Goal: Information Seeking & Learning: Obtain resource

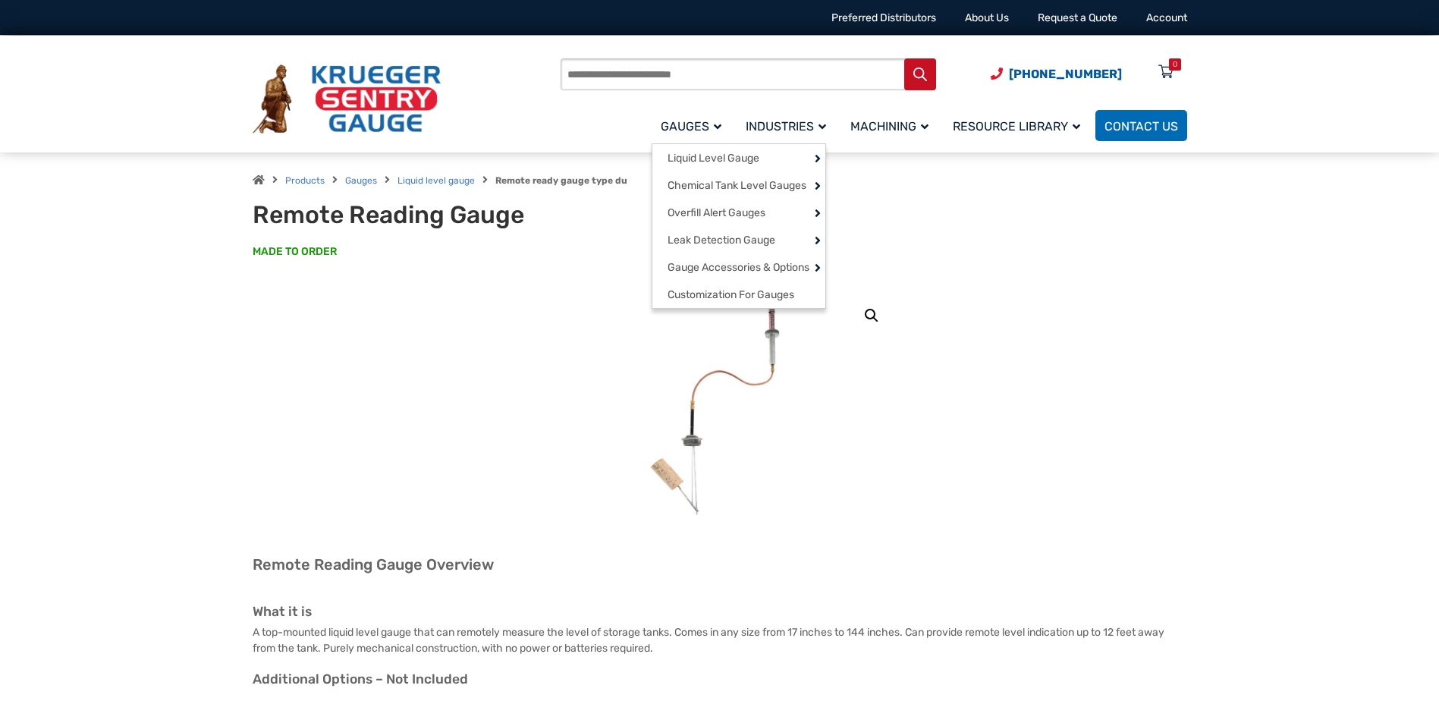
click at [672, 126] on span "Gauges" at bounding box center [691, 126] width 61 height 14
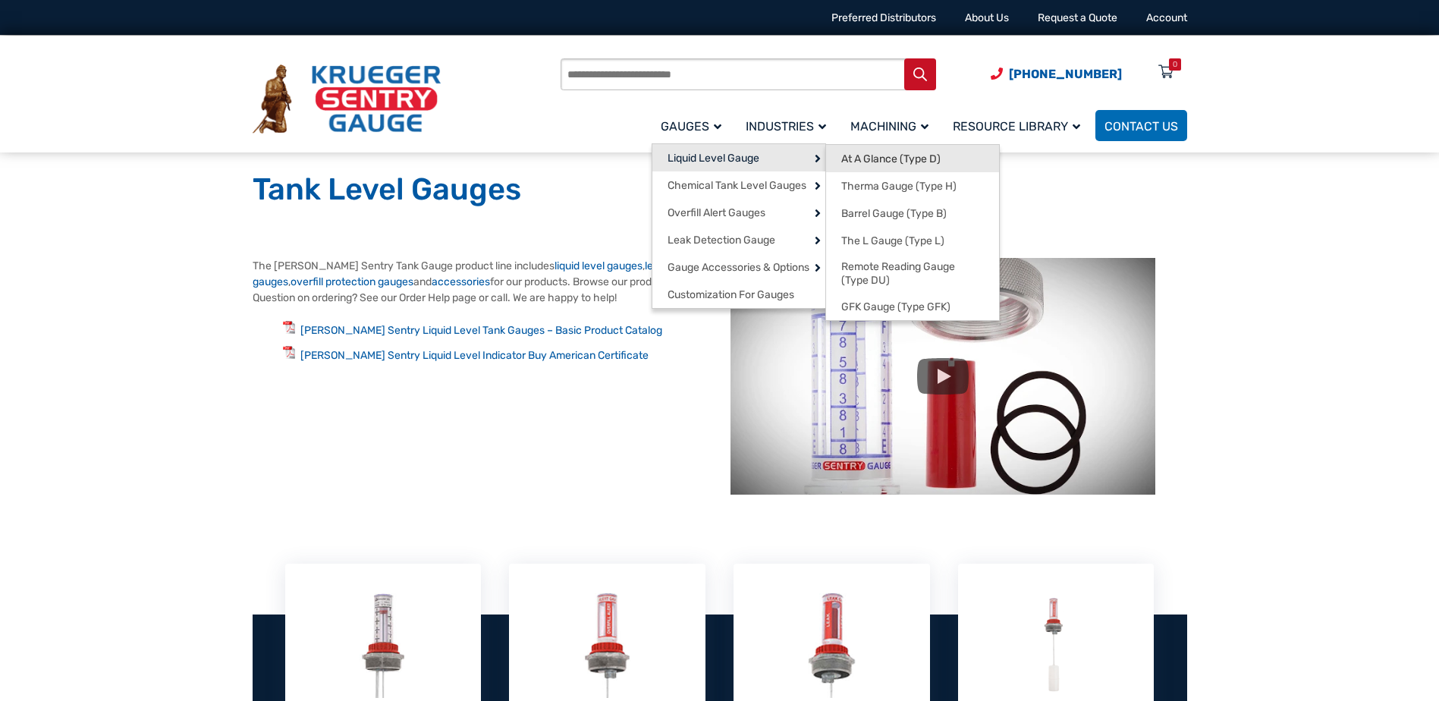
click at [853, 153] on span "At A Glance (Type D)" at bounding box center [890, 159] width 99 height 14
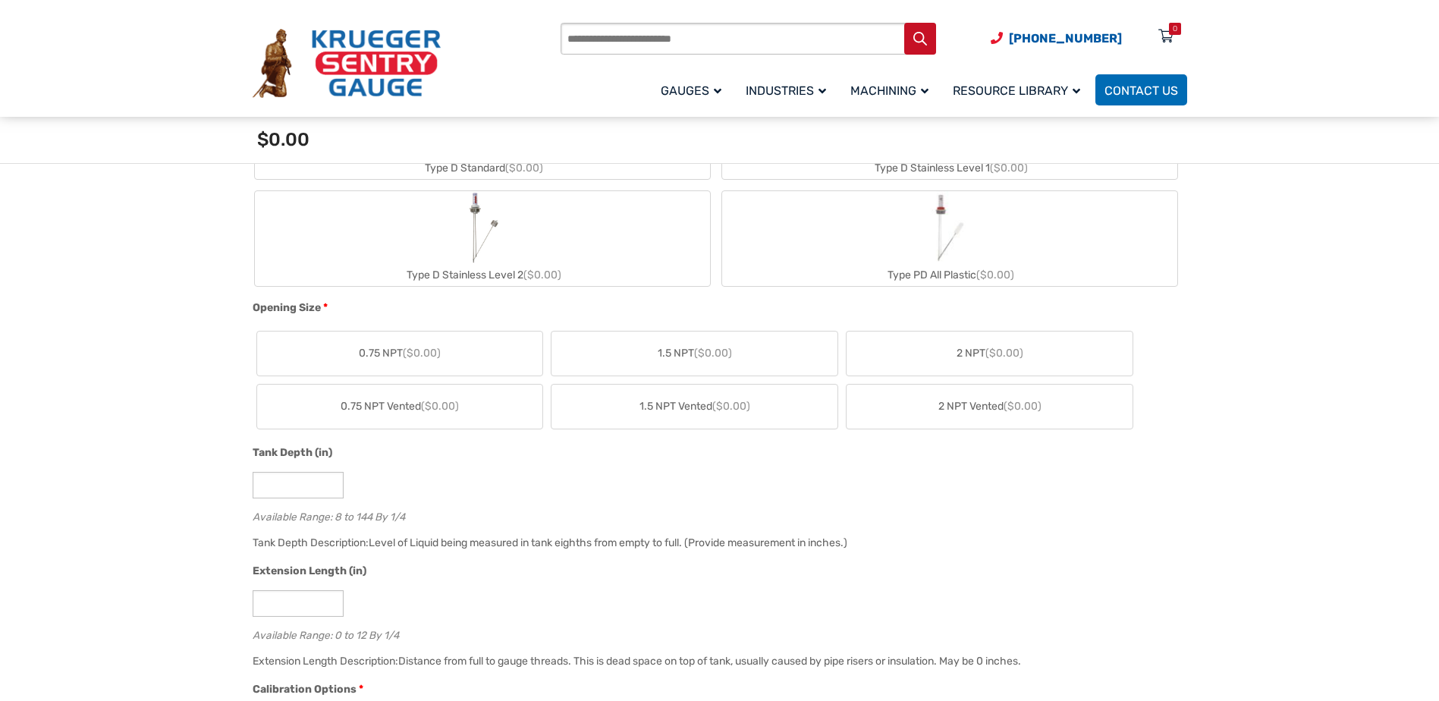
scroll to position [531, 0]
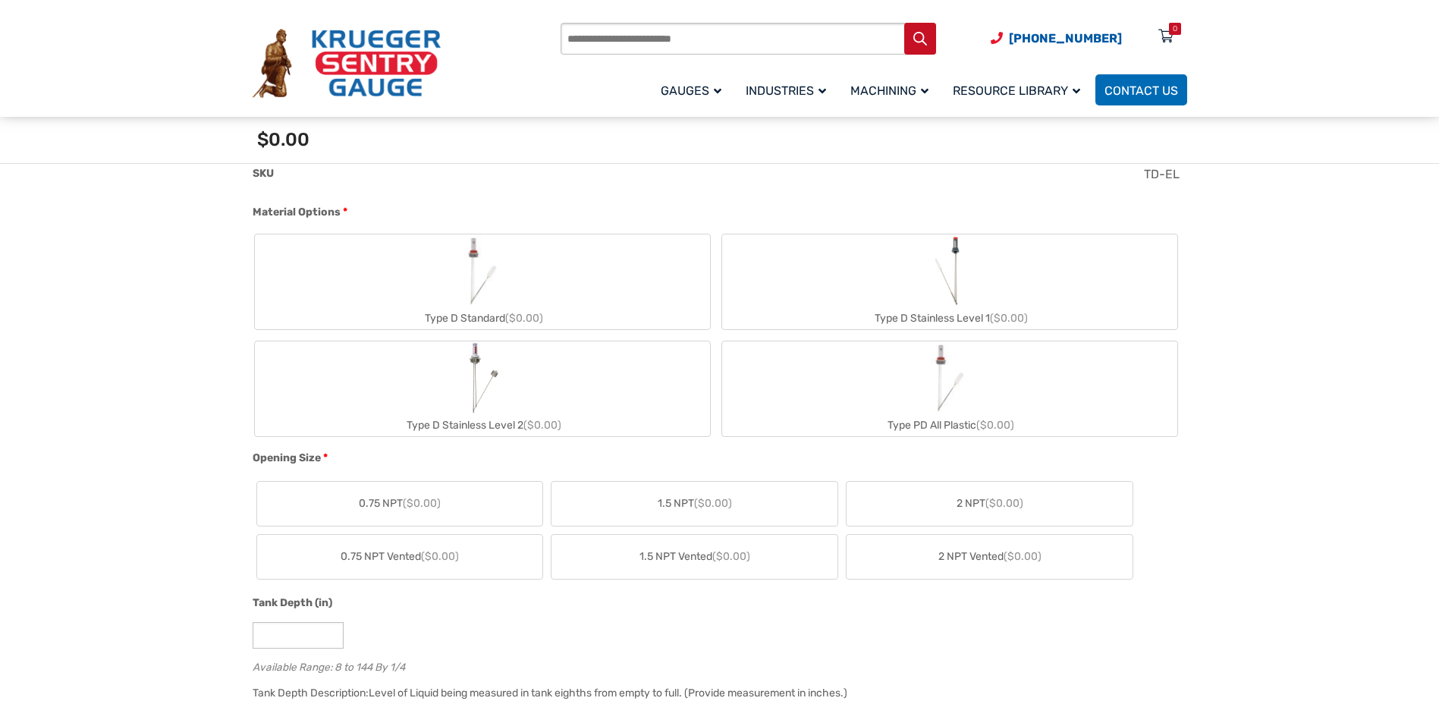
click at [525, 316] on span "($0.00)" at bounding box center [524, 318] width 38 height 13
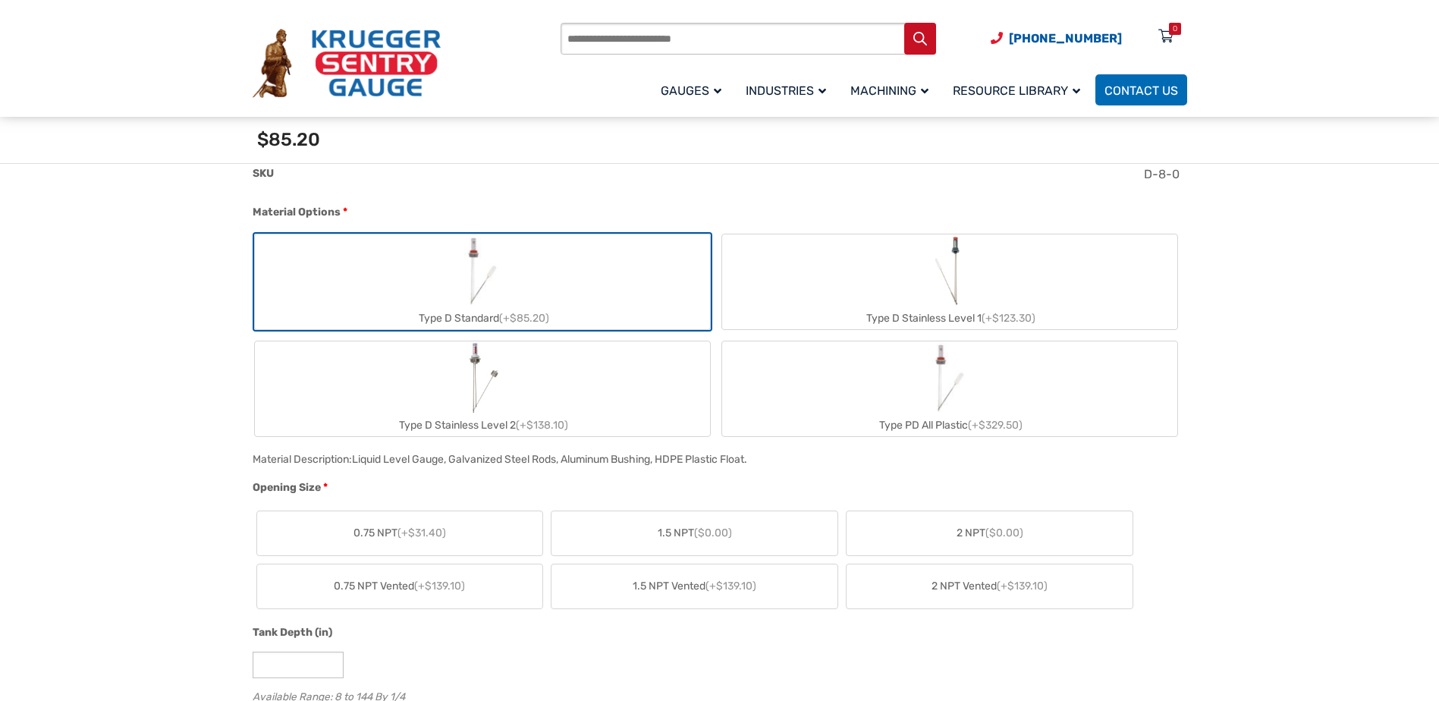
click at [902, 543] on label "2 NPT ($0.00)" at bounding box center [990, 533] width 286 height 44
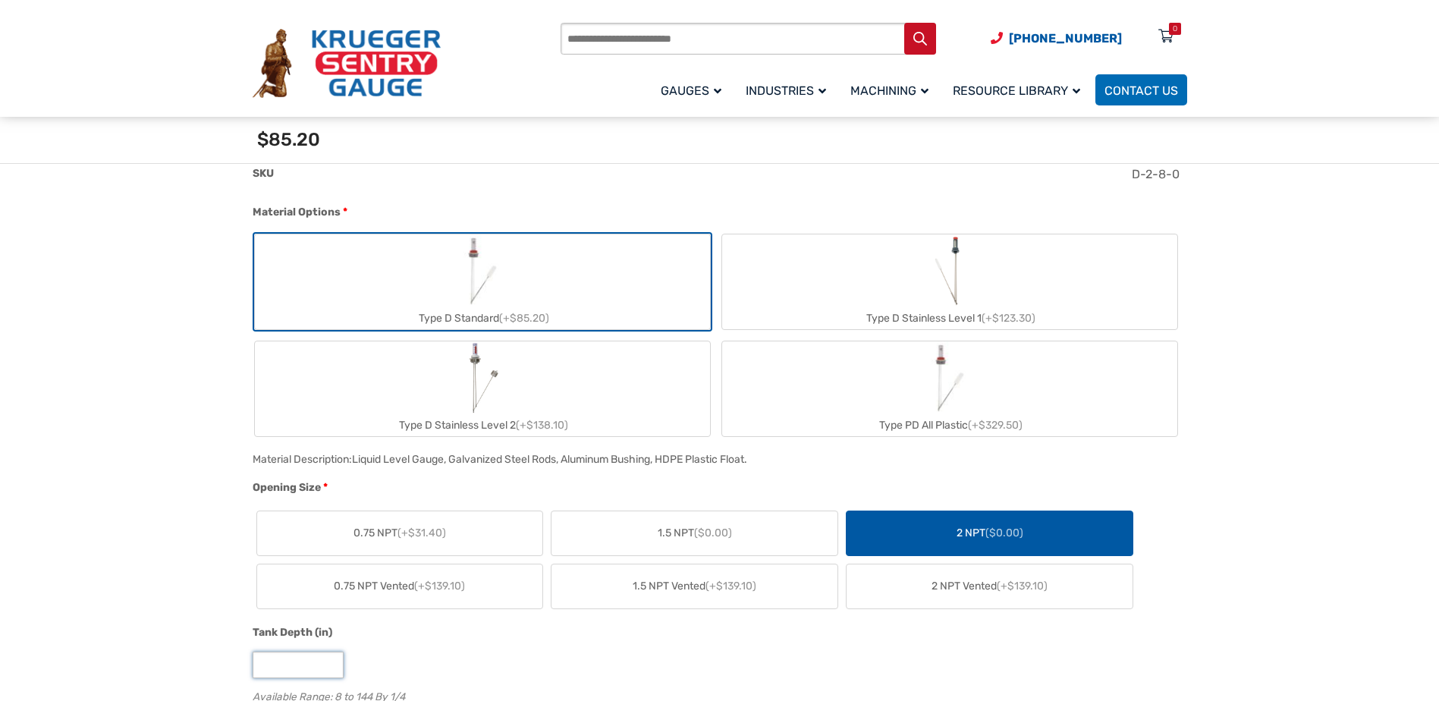
click at [297, 659] on input "*" at bounding box center [298, 665] width 91 height 27
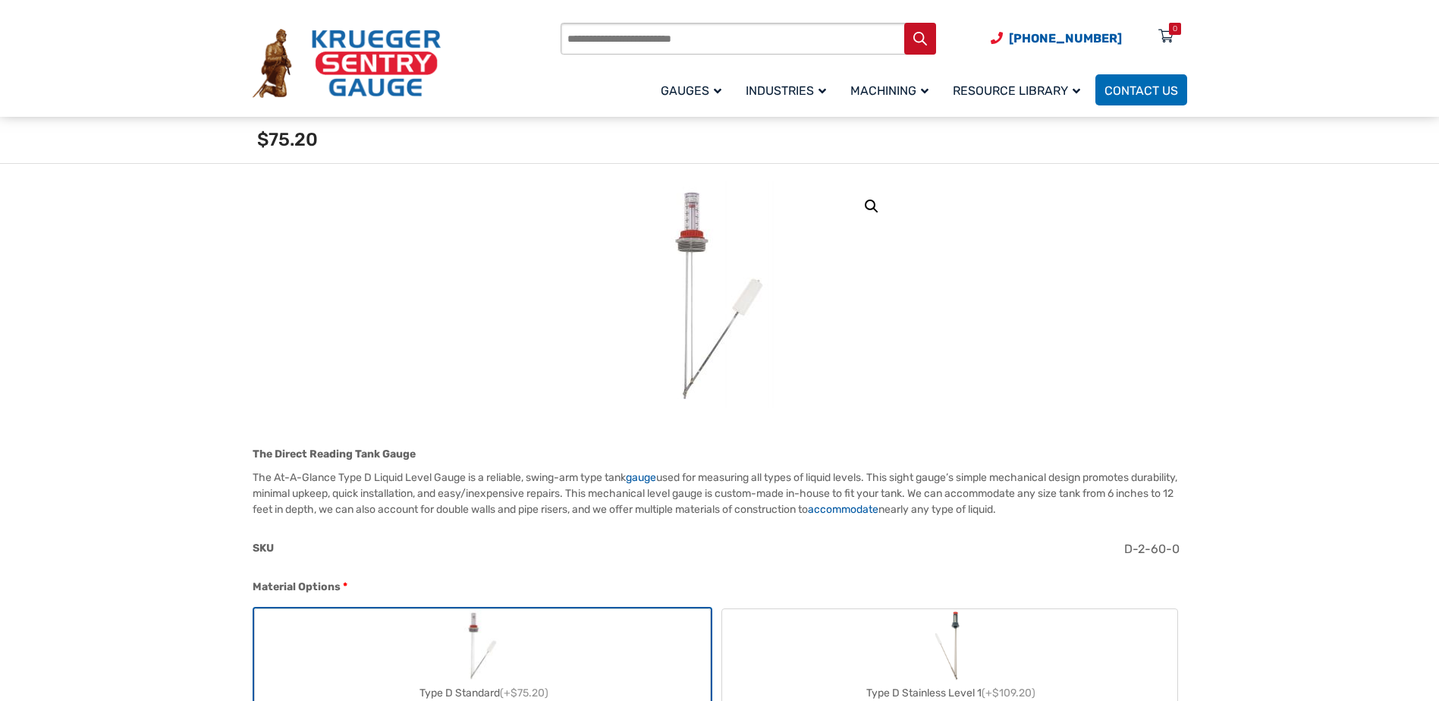
scroll to position [152, 0]
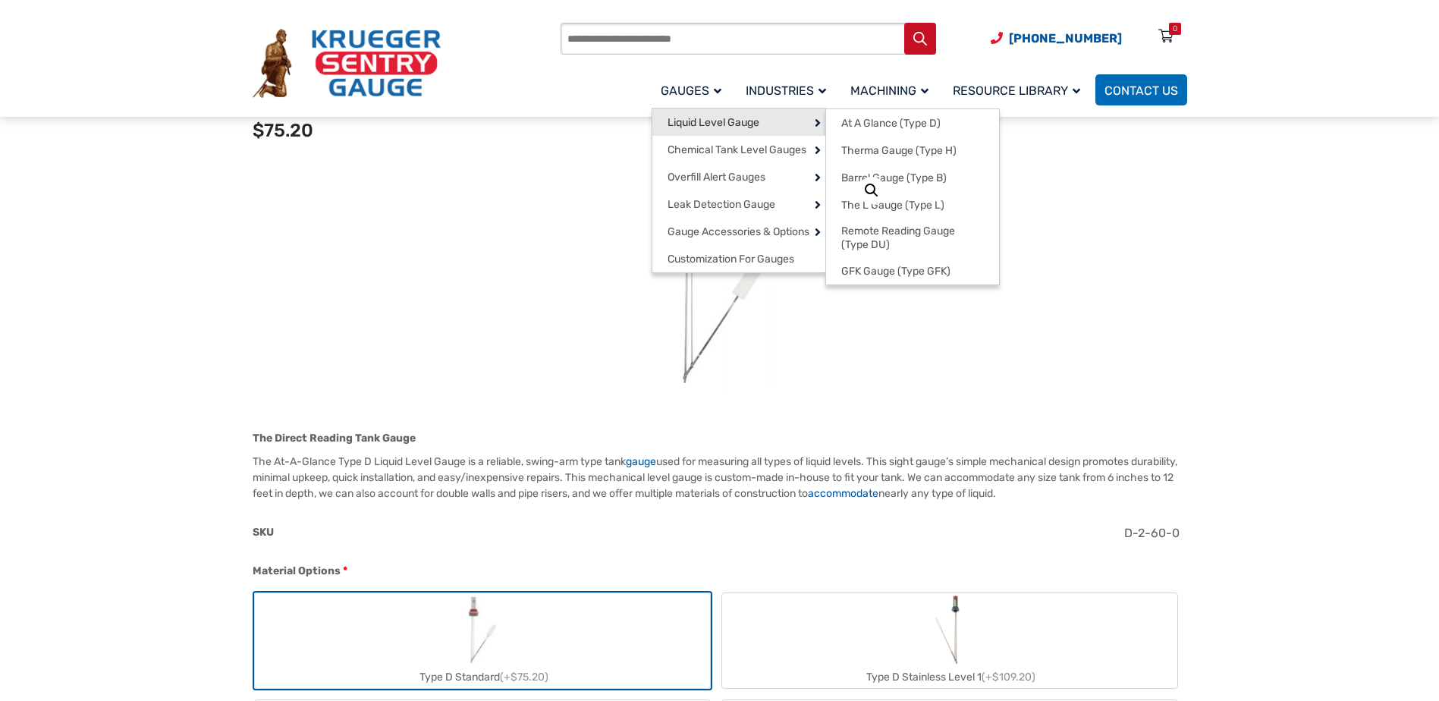
type input "**"
click at [700, 129] on span "Liquid Level Gauge" at bounding box center [714, 123] width 92 height 14
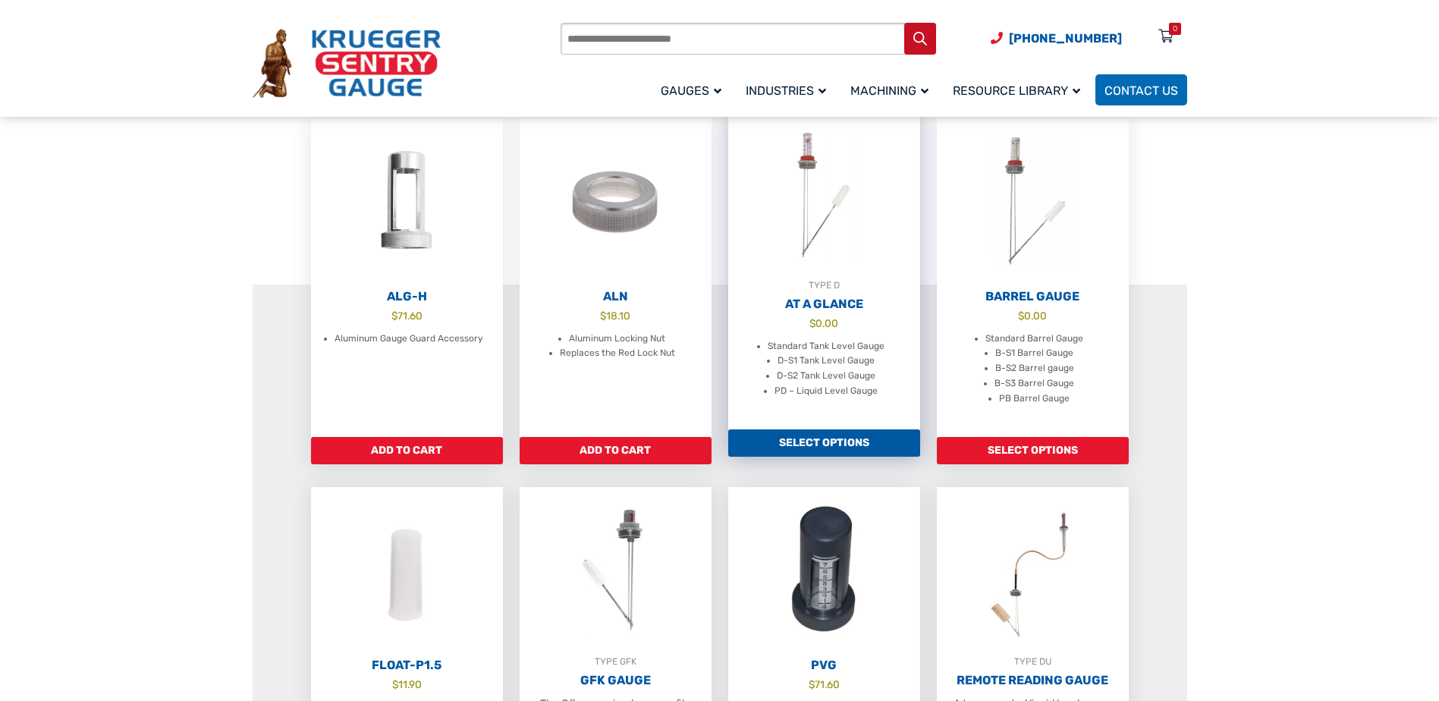
scroll to position [455, 0]
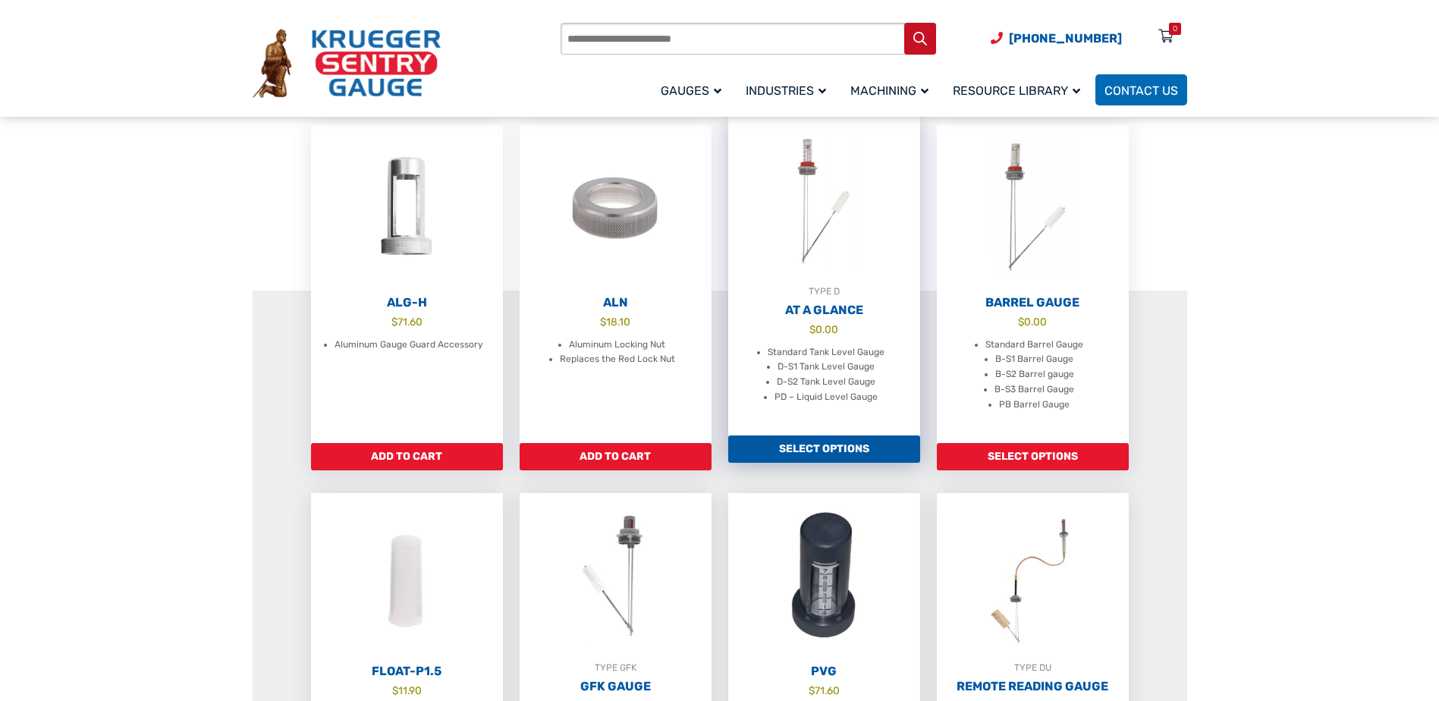
click at [843, 457] on link "Select options" at bounding box center [824, 448] width 192 height 27
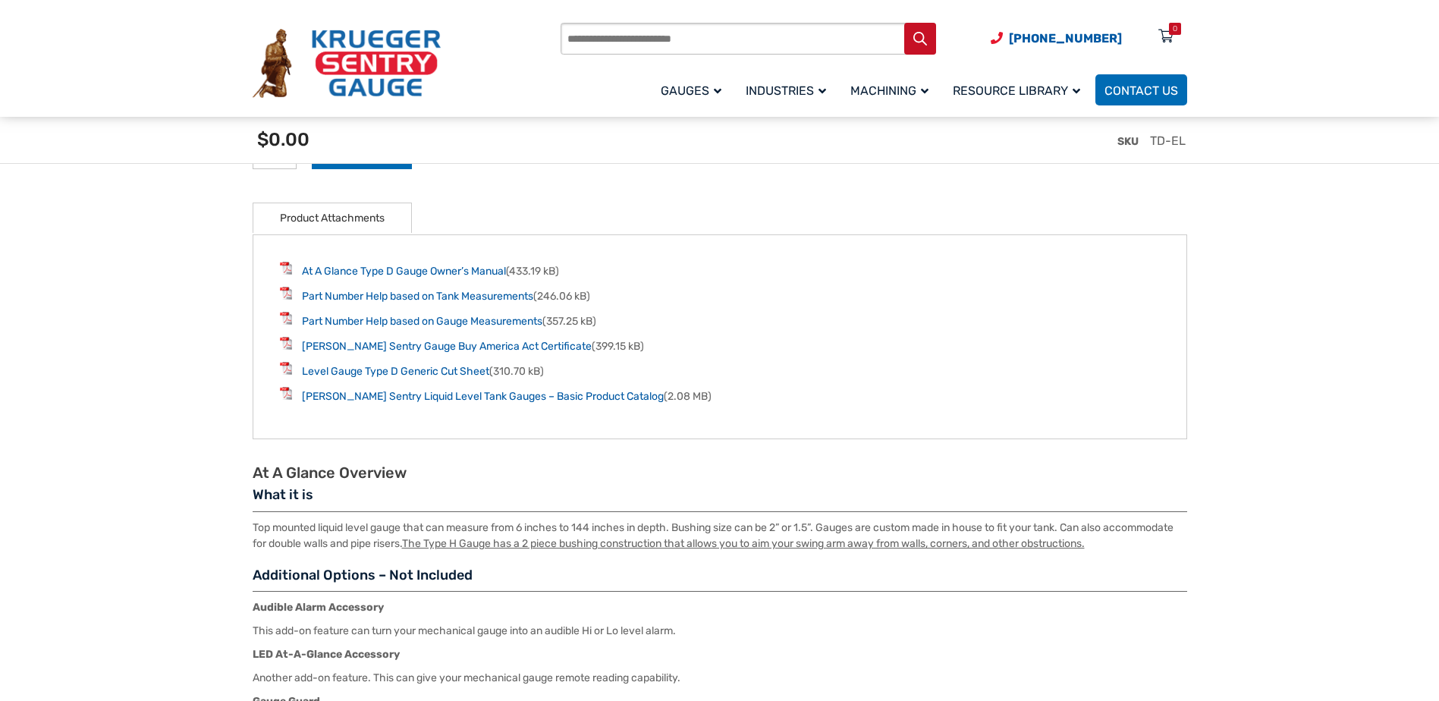
scroll to position [1973, 0]
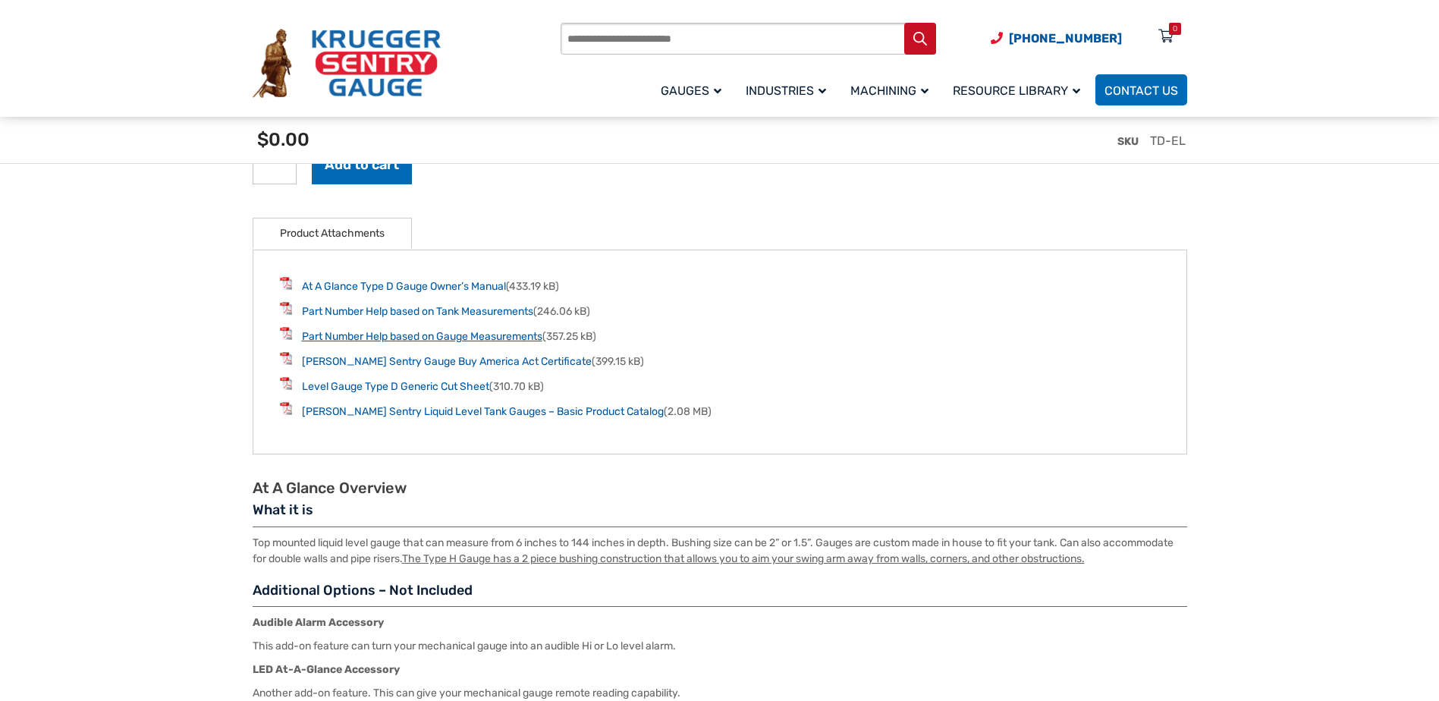
click at [391, 337] on link "Part Number Help based on Gauge Measurements" at bounding box center [422, 336] width 240 height 13
click at [395, 393] on link "Level Gauge Type D Generic Cut Sheet" at bounding box center [395, 386] width 187 height 13
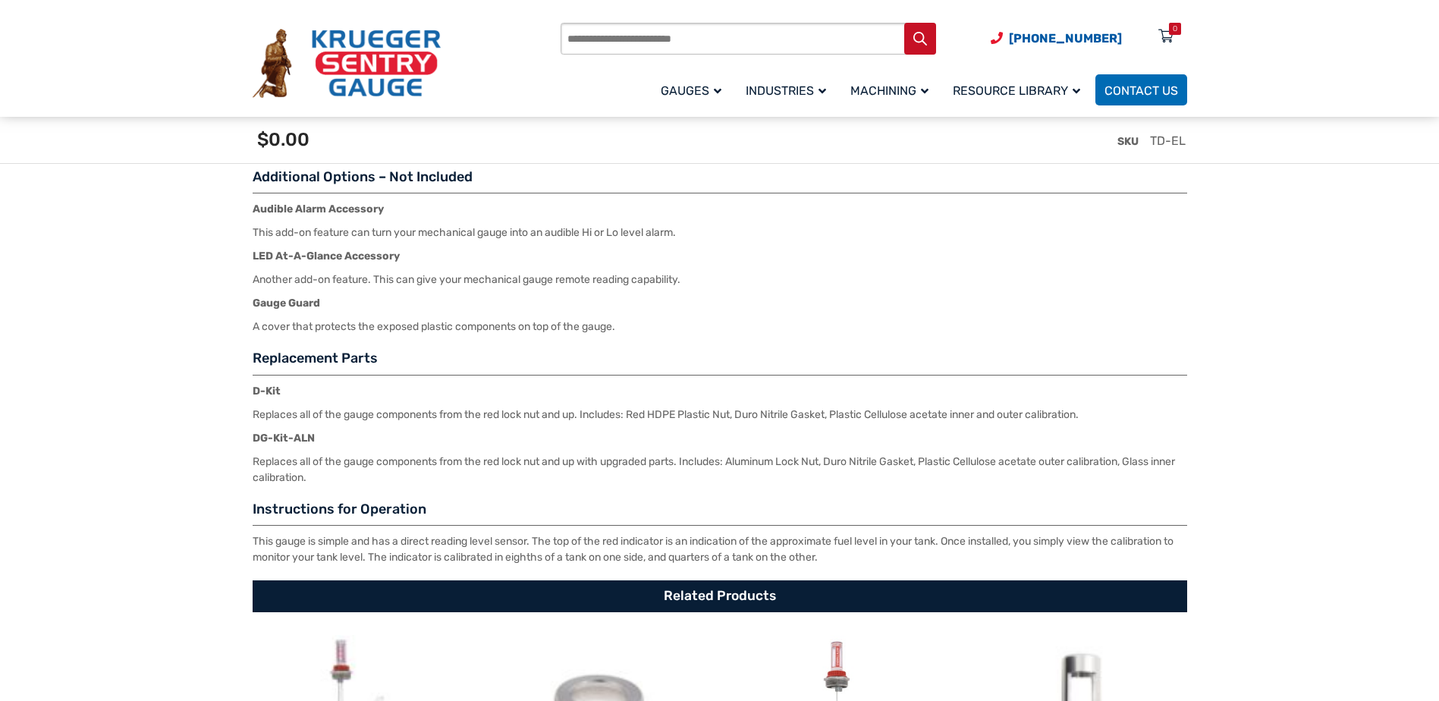
scroll to position [2048, 0]
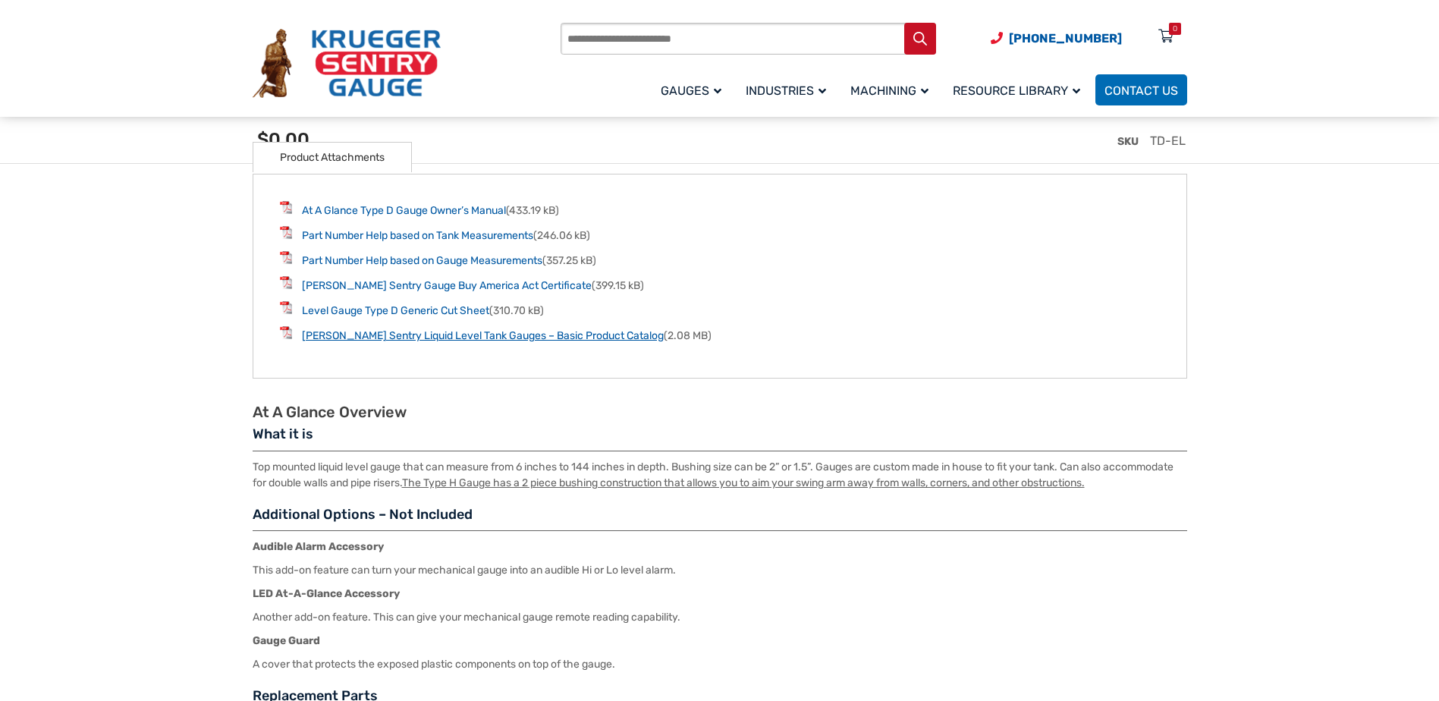
click at [439, 342] on link "[PERSON_NAME] Sentry Liquid Level Tank Gauges – Basic Product Catalog" at bounding box center [483, 335] width 362 height 13
